Goal: Entertainment & Leisure: Consume media (video, audio)

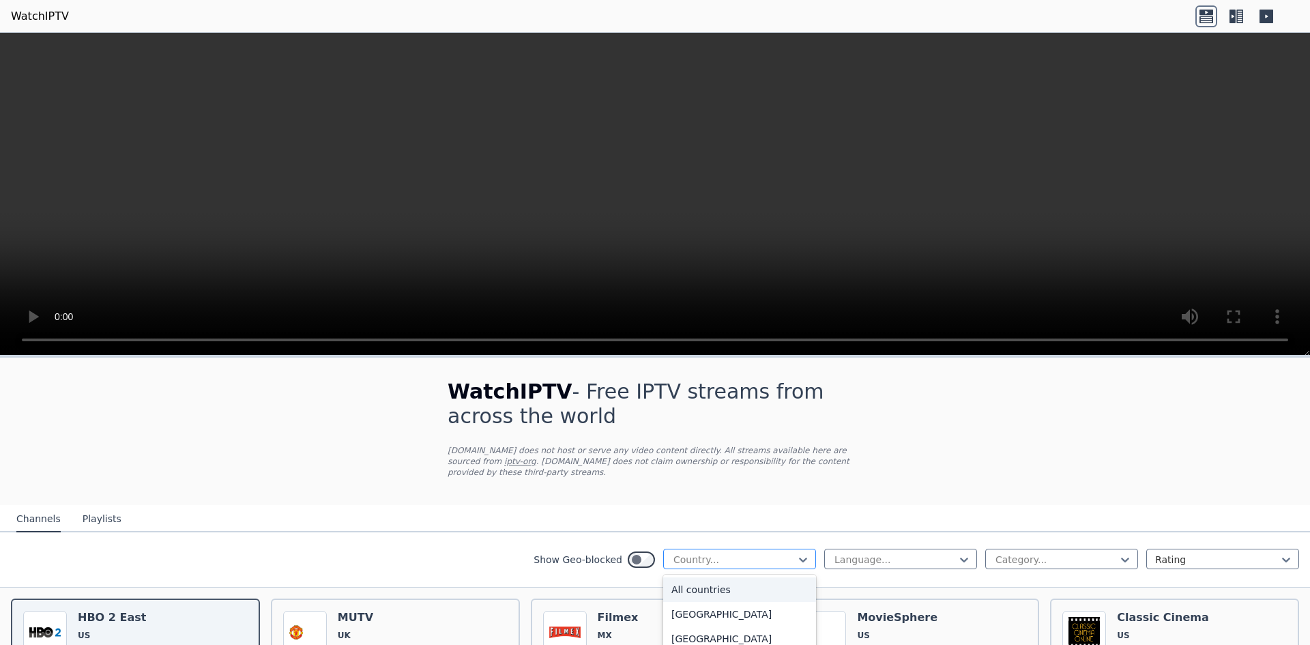
click at [771, 549] on div "Country..." at bounding box center [739, 559] width 153 height 20
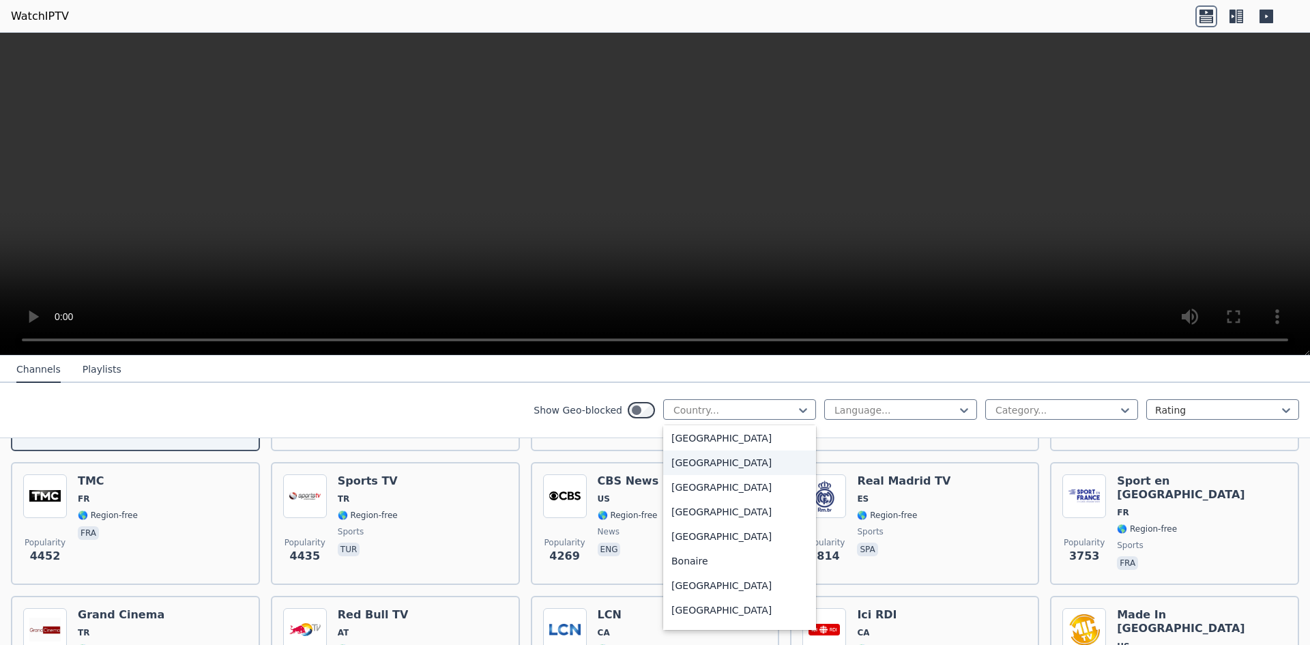
scroll to position [478, 0]
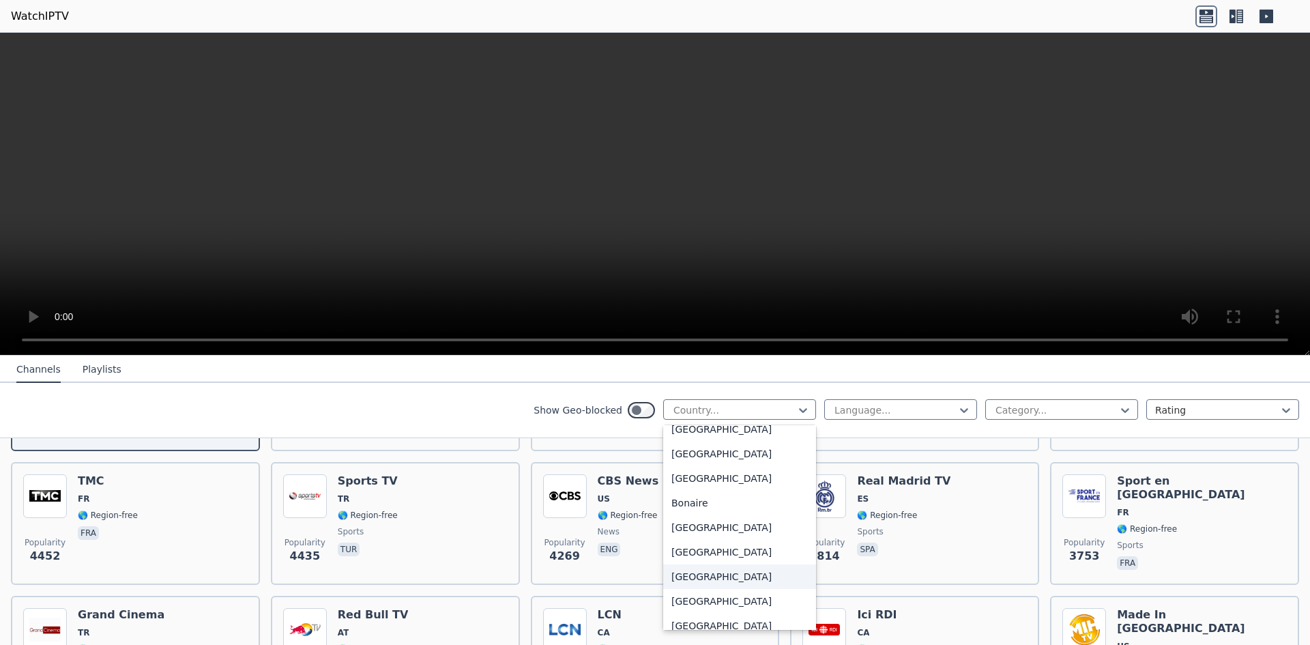
click at [705, 579] on div "[GEOGRAPHIC_DATA]" at bounding box center [739, 576] width 153 height 25
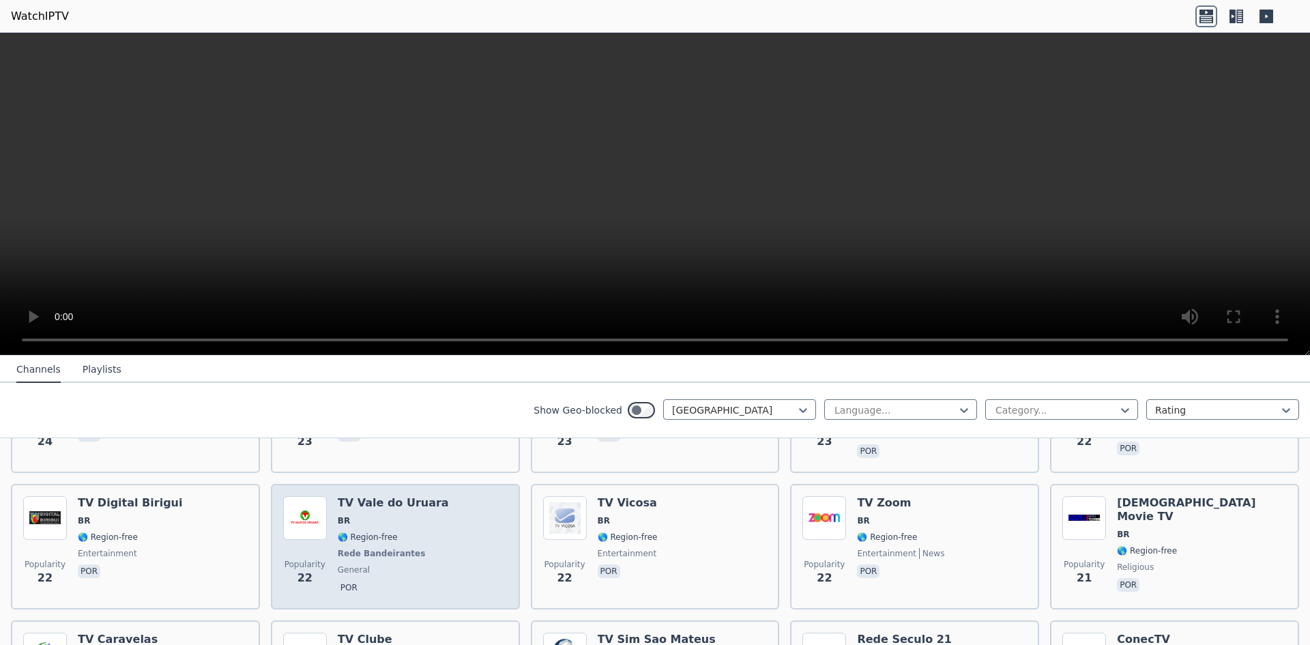
scroll to position [2115, 0]
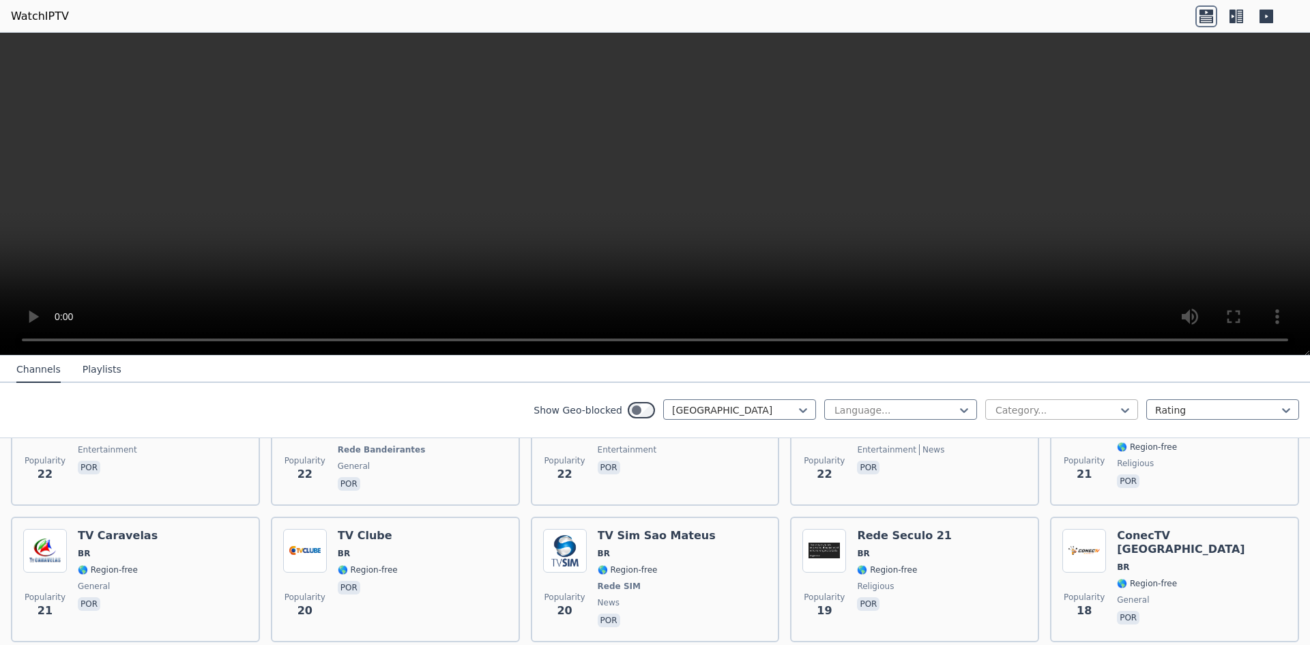
click at [1092, 409] on div at bounding box center [1056, 410] width 124 height 14
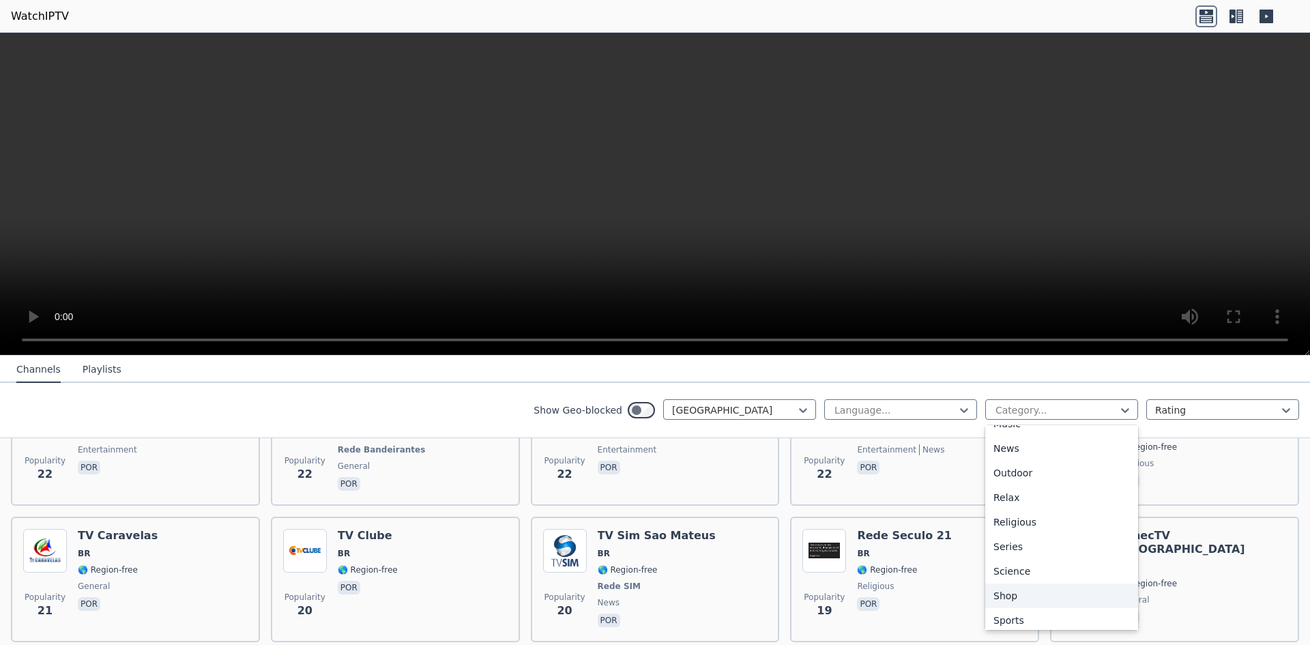
scroll to position [464, 0]
click at [1025, 568] on div "Sports" at bounding box center [1061, 565] width 153 height 25
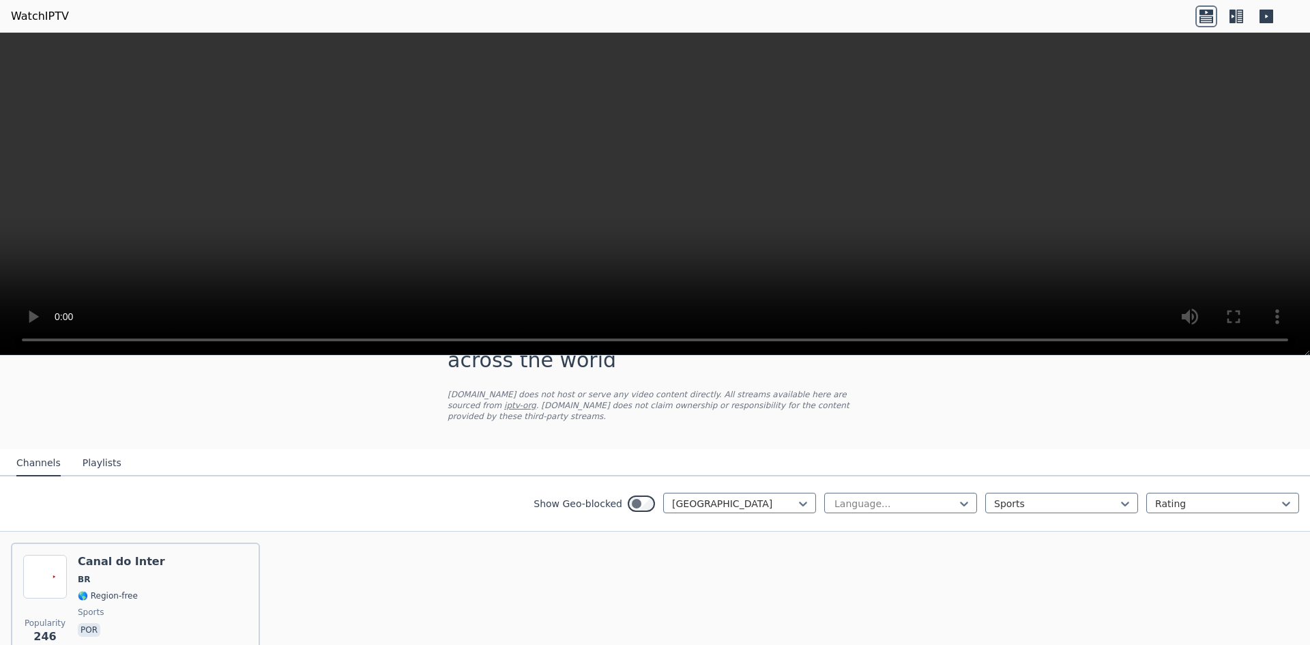
scroll to position [122, 0]
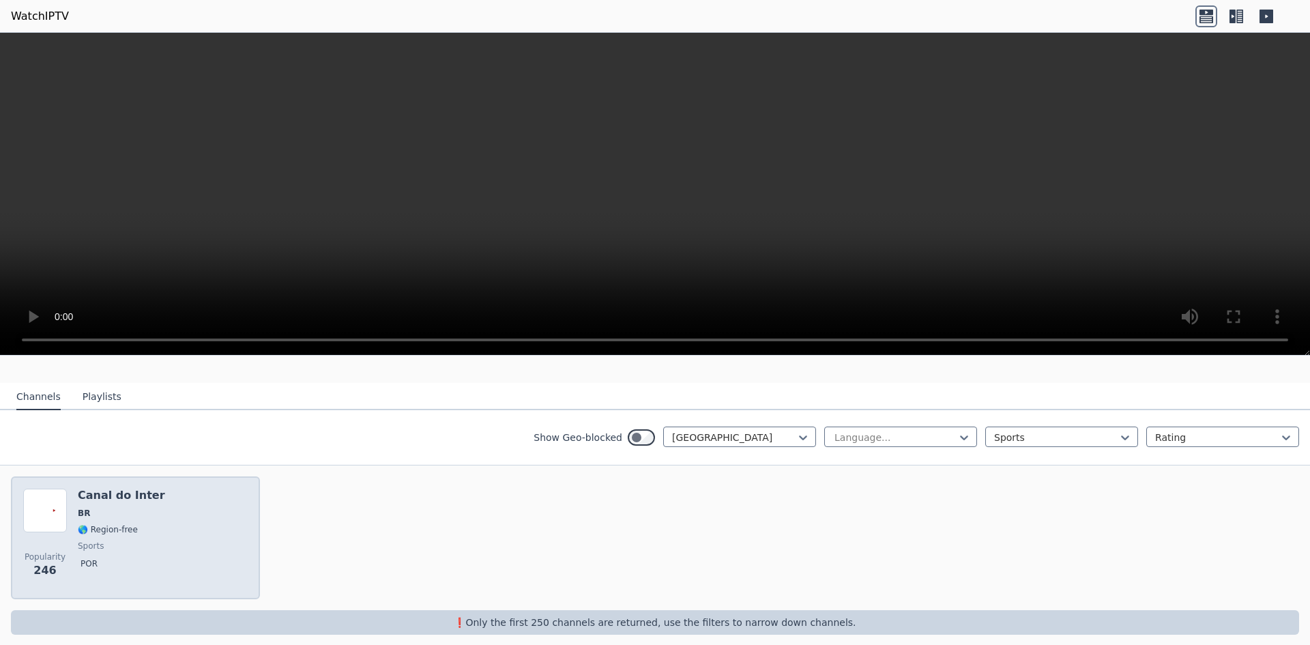
click at [147, 491] on div "Canal do Inter BR 🌎 Region-free sports por" at bounding box center [121, 538] width 87 height 98
click at [63, 503] on img at bounding box center [45, 511] width 44 height 44
